Goal: Task Accomplishment & Management: Manage account settings

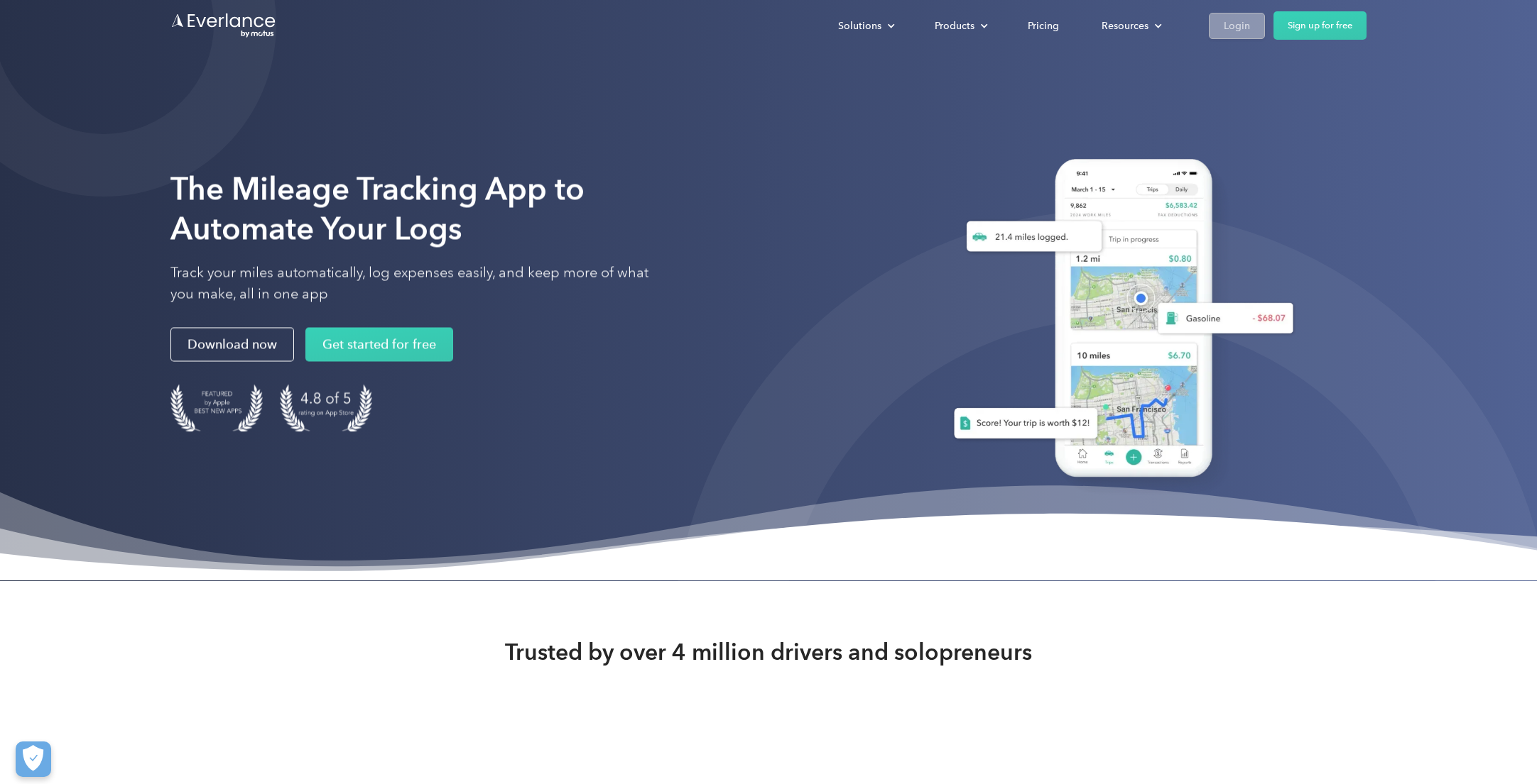
click at [1234, 23] on div "Login" at bounding box center [1236, 26] width 26 height 17
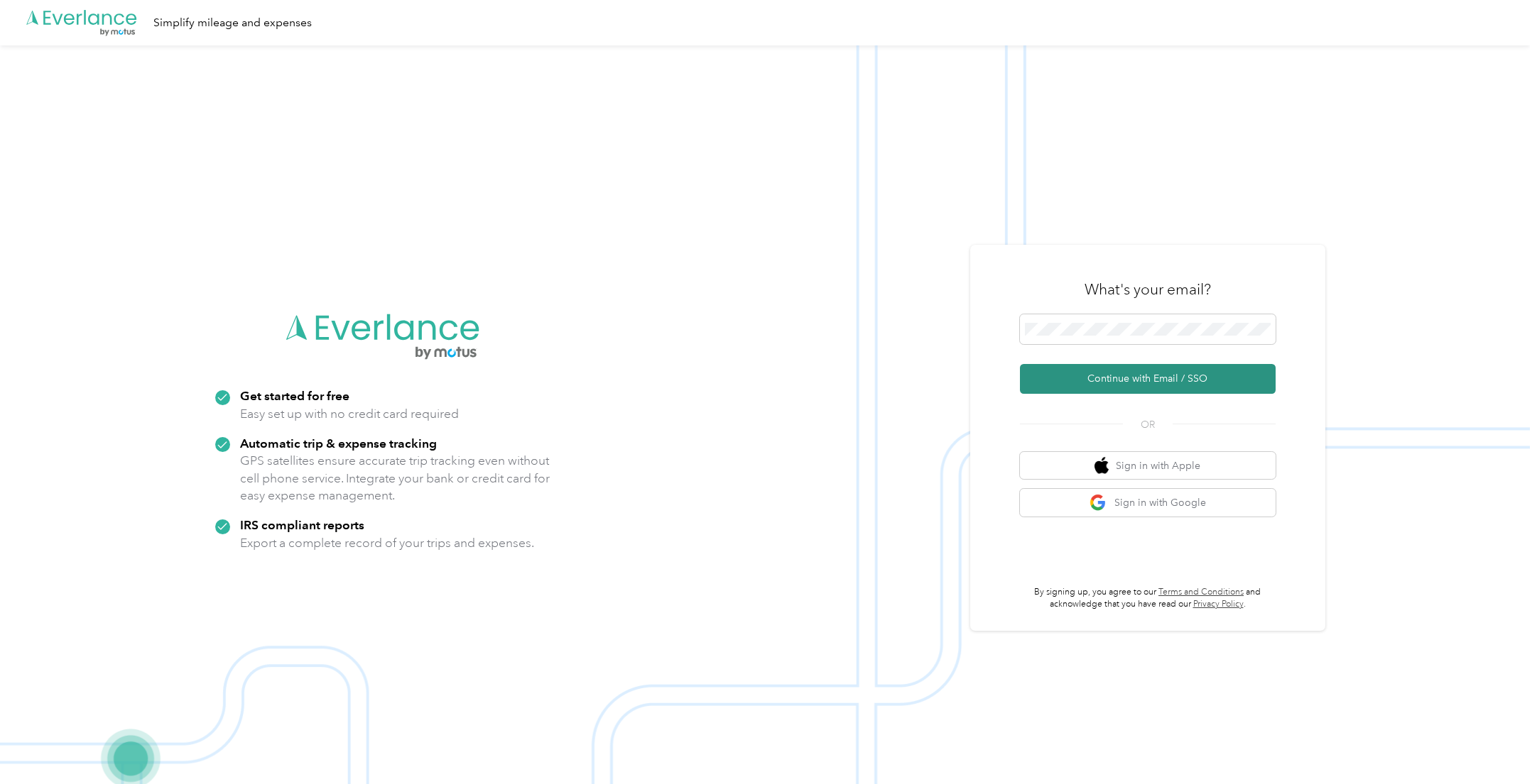
click at [1127, 375] on button "Continue with Email / SSO" at bounding box center [1147, 379] width 256 height 30
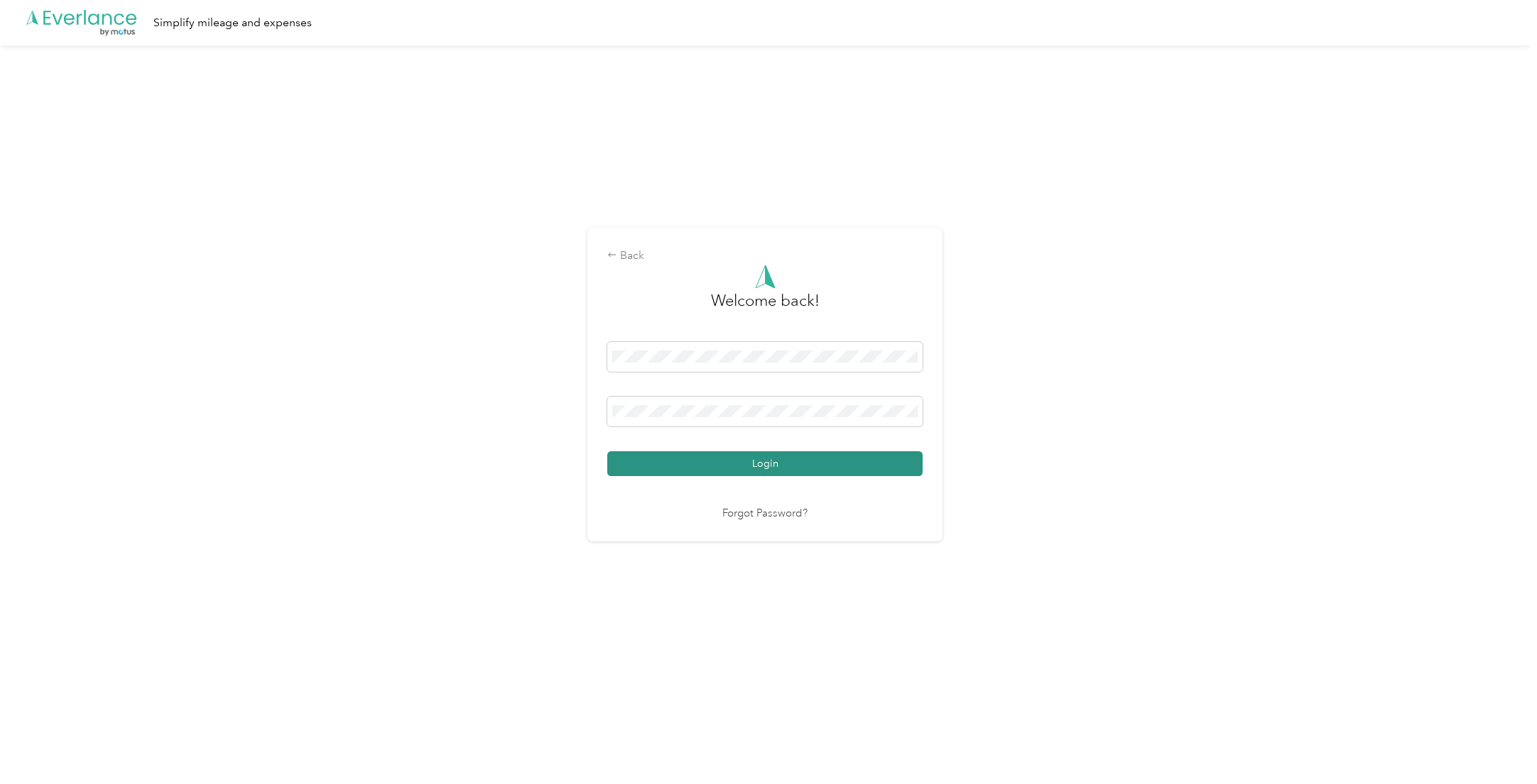
click at [786, 463] on button "Login" at bounding box center [764, 464] width 316 height 25
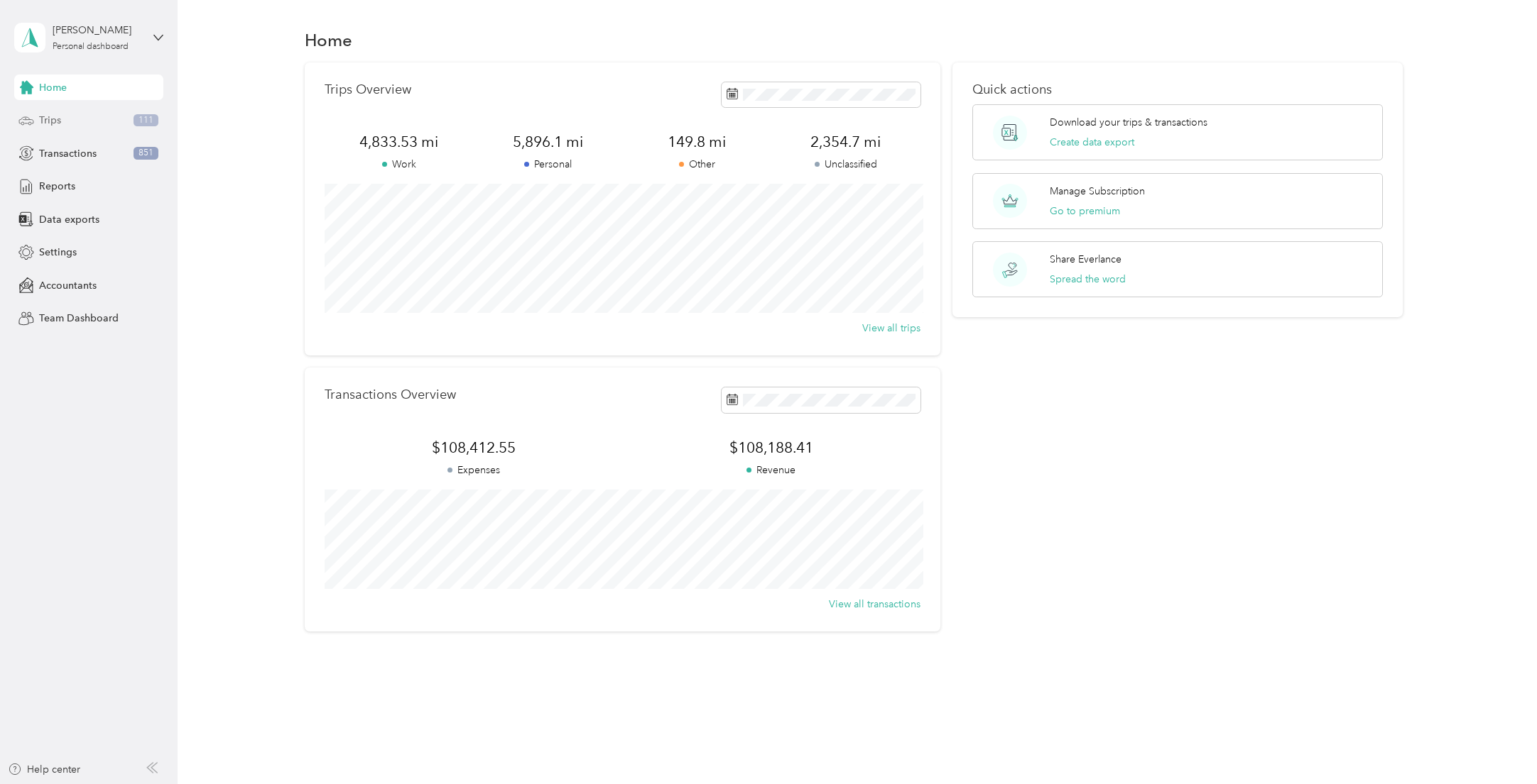
click at [54, 122] on span "Trips" at bounding box center [49, 120] width 22 height 14
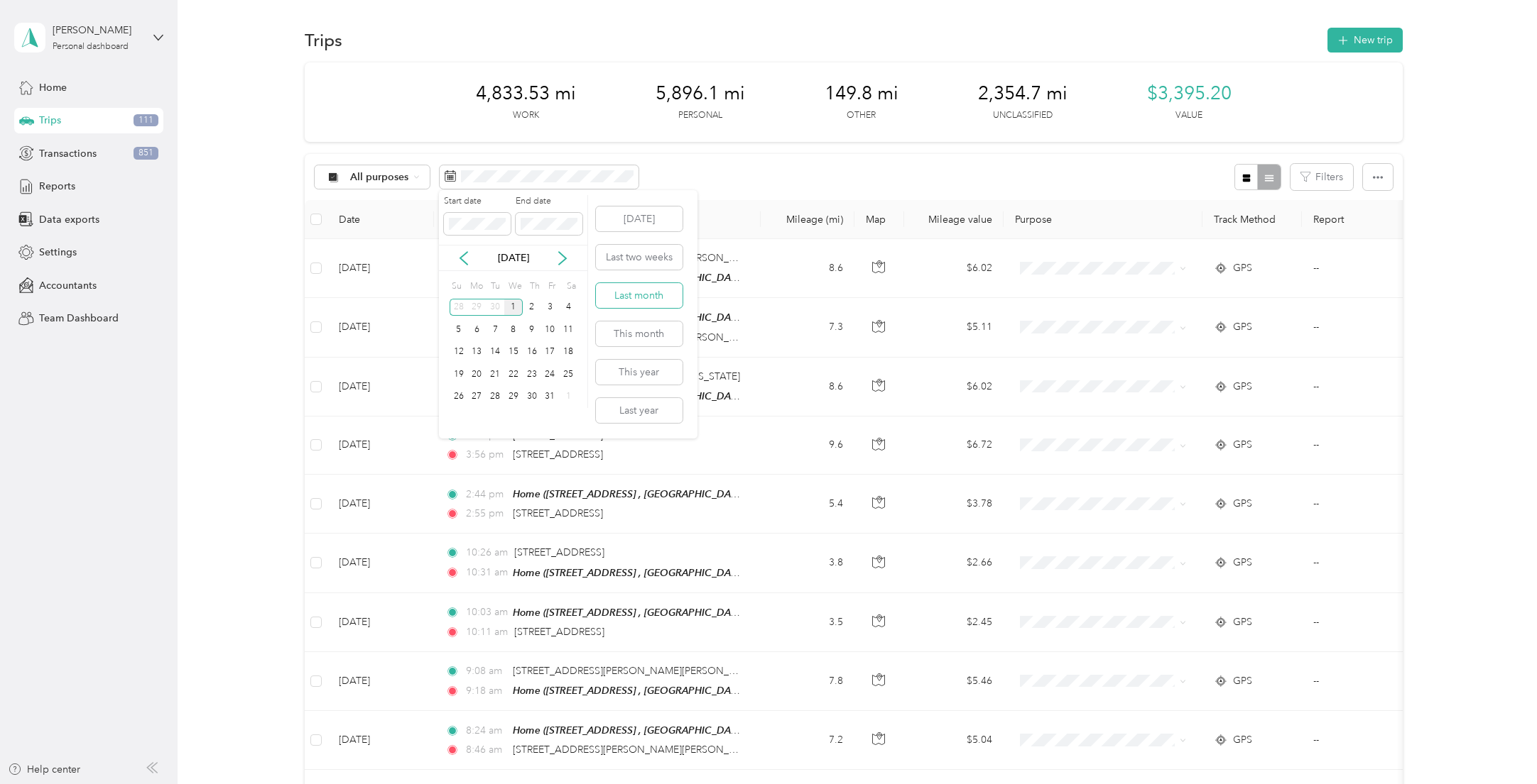
click at [643, 293] on button "Last month" at bounding box center [640, 296] width 87 height 25
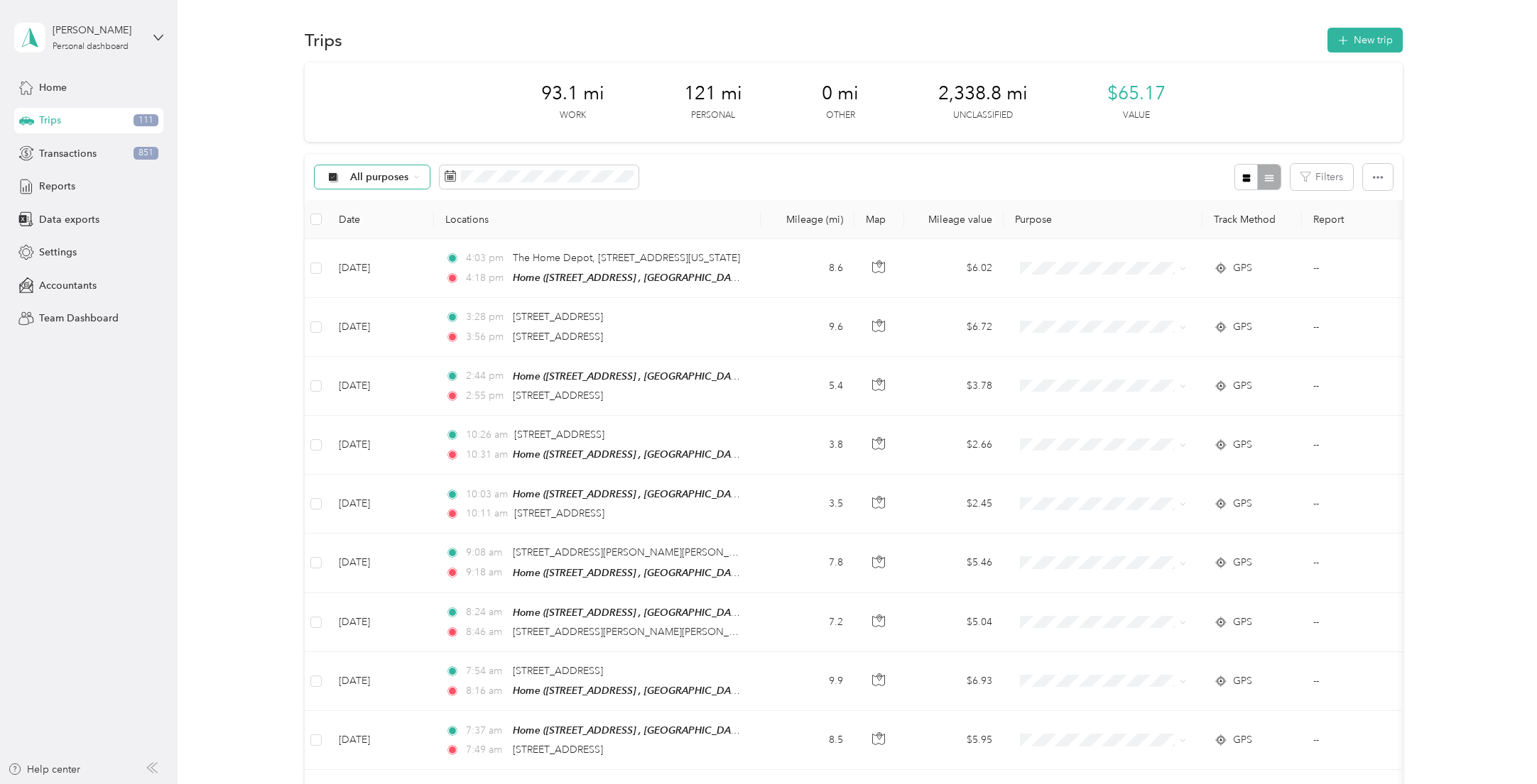
click at [418, 176] on icon at bounding box center [416, 176] width 6 height 6
click at [399, 230] on li "Unclassified" at bounding box center [380, 223] width 129 height 25
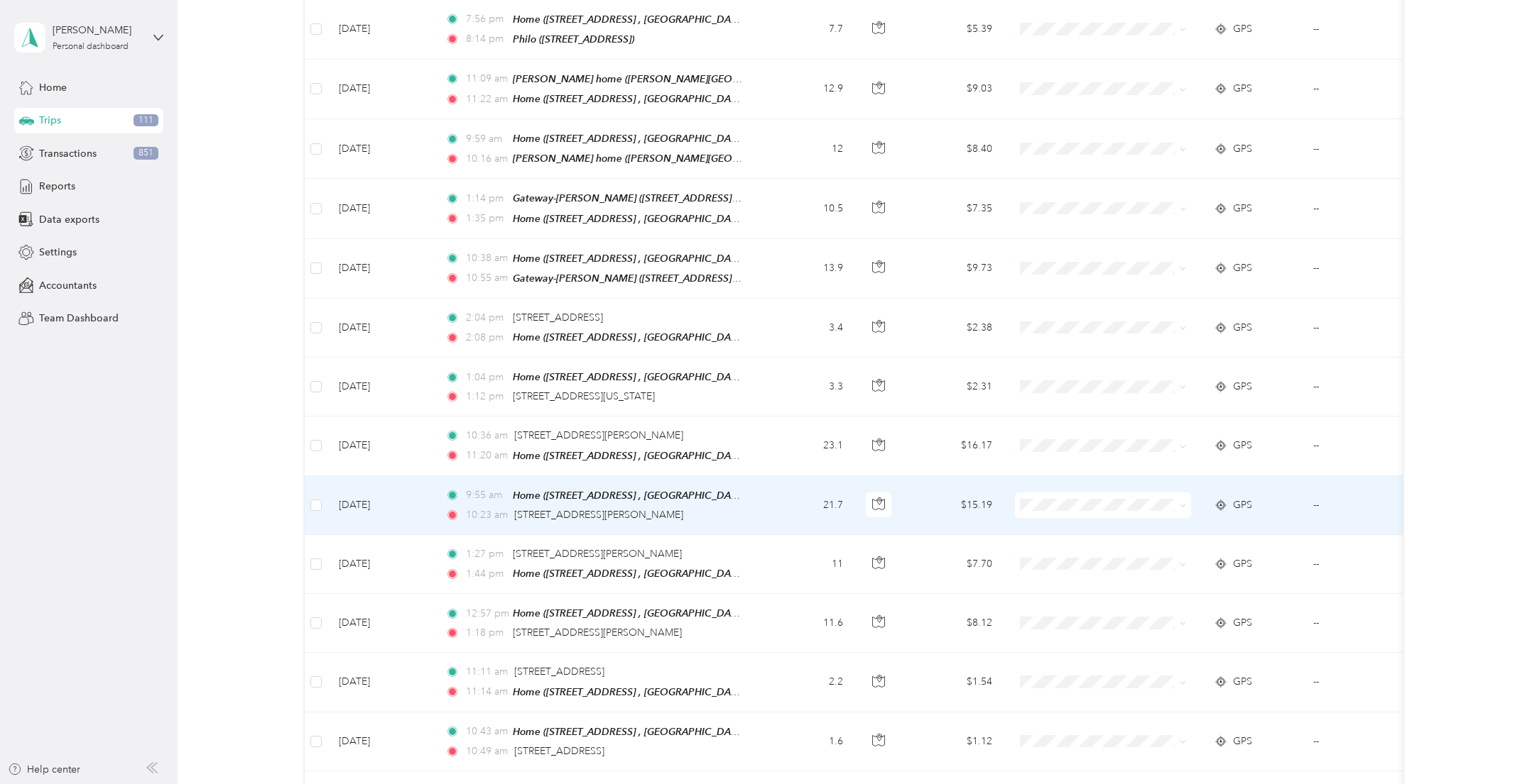
scroll to position [1171, 0]
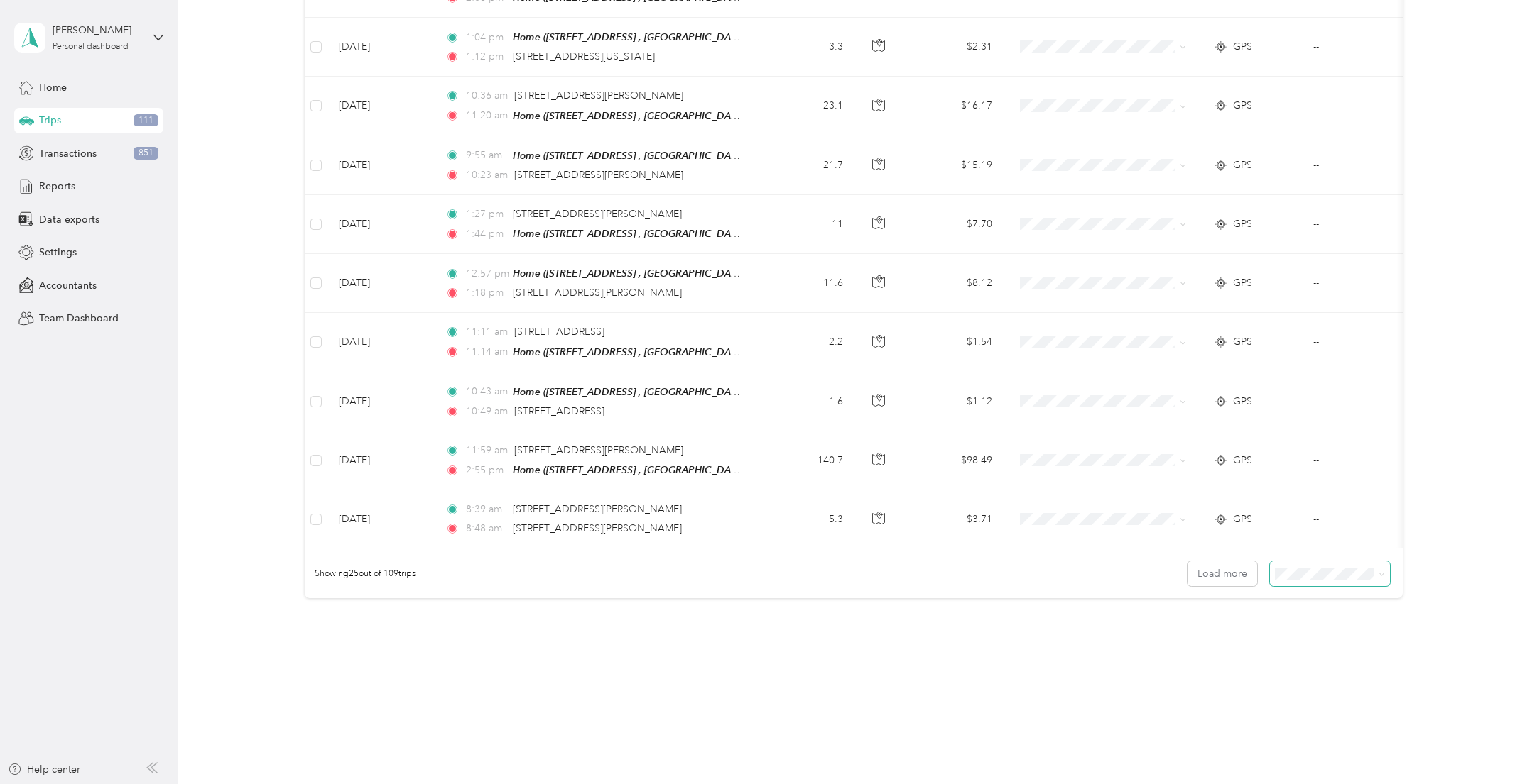
click at [1385, 566] on span at bounding box center [1380, 573] width 12 height 14
click at [1385, 574] on icon at bounding box center [1382, 575] width 4 height 3
click at [1320, 645] on li "100 per load" at bounding box center [1336, 639] width 121 height 25
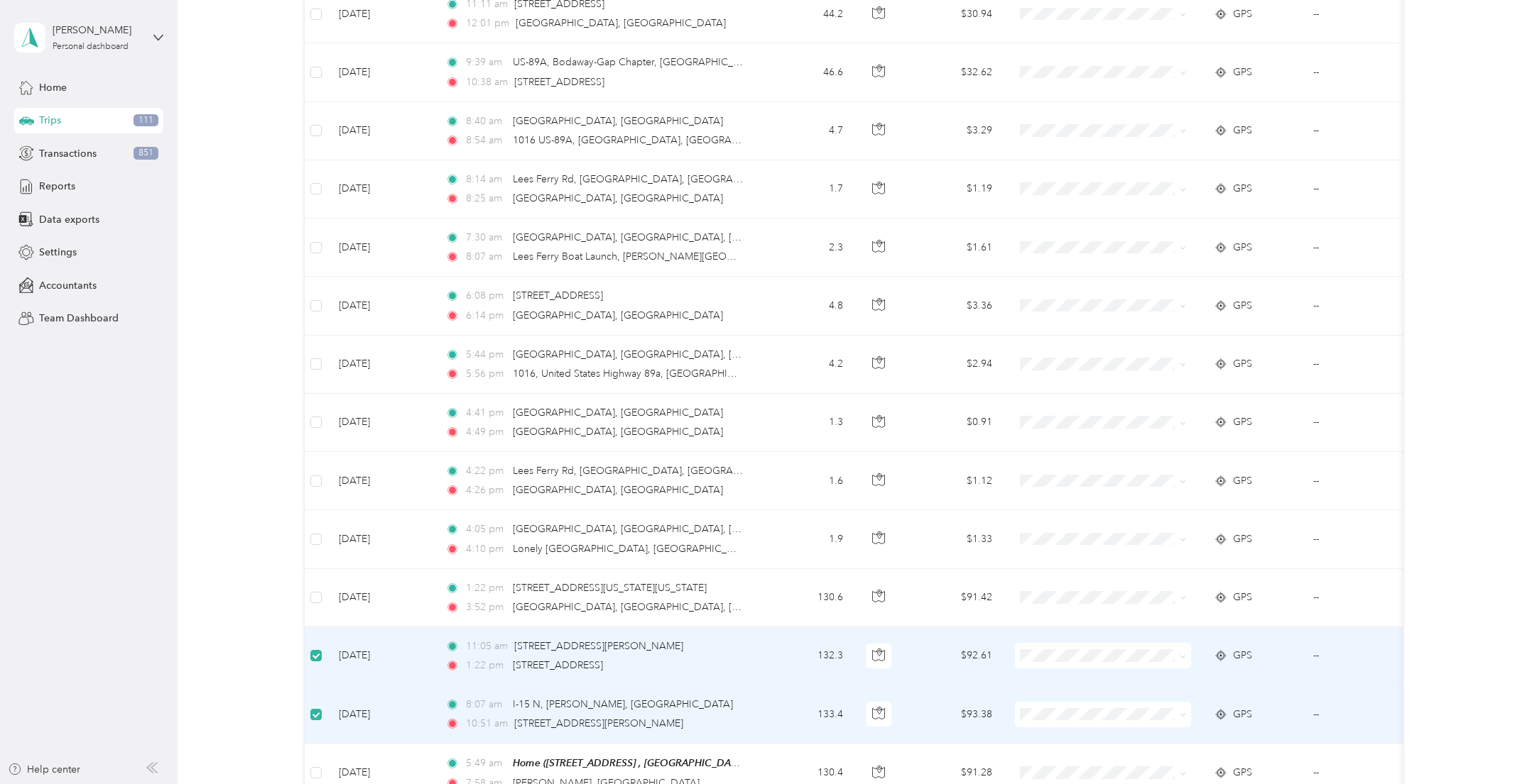
scroll to position [3554, 0]
